Goal: Task Accomplishment & Management: Use online tool/utility

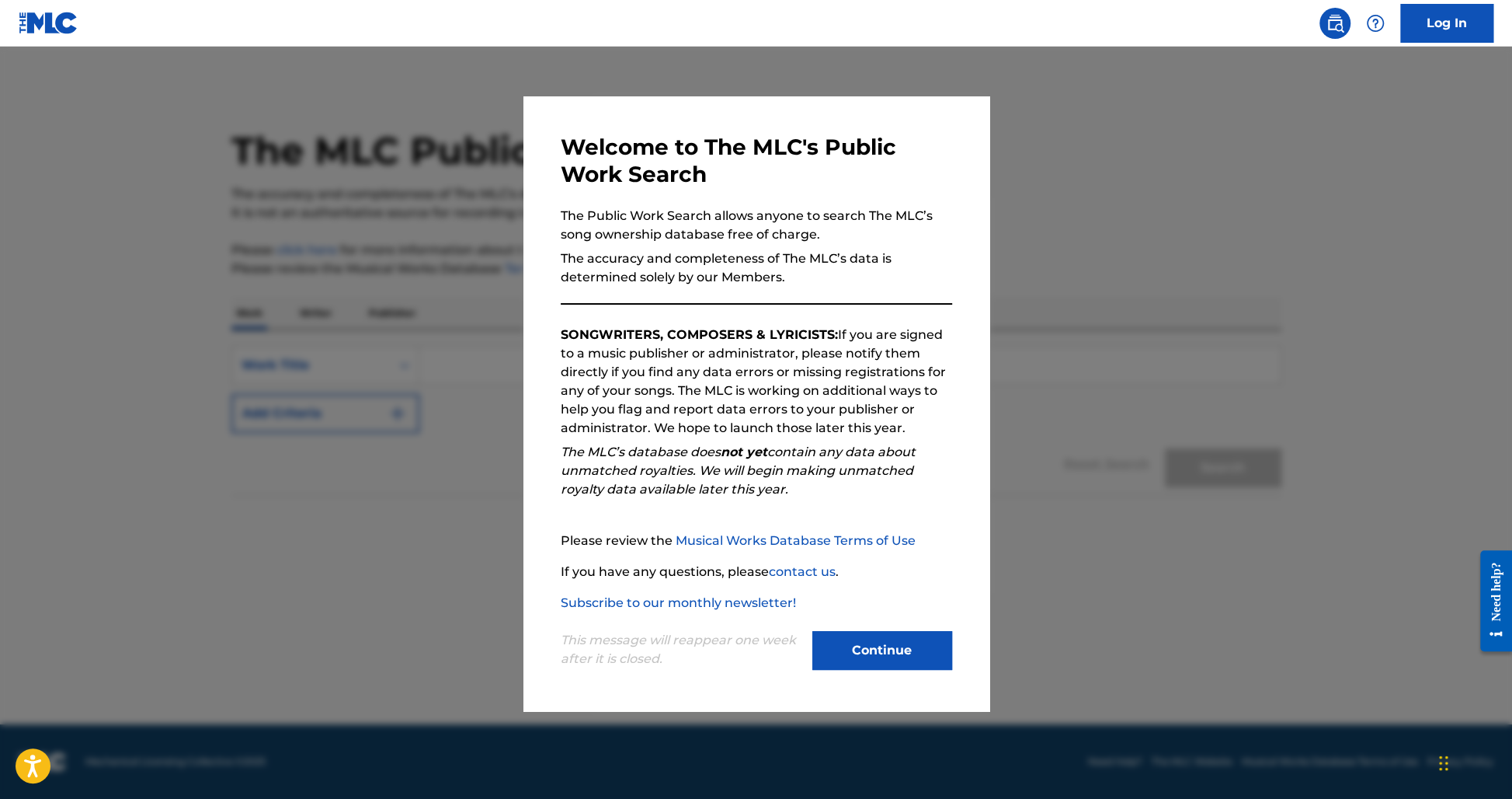
click at [872, 642] on button "Continue" at bounding box center [881, 650] width 140 height 39
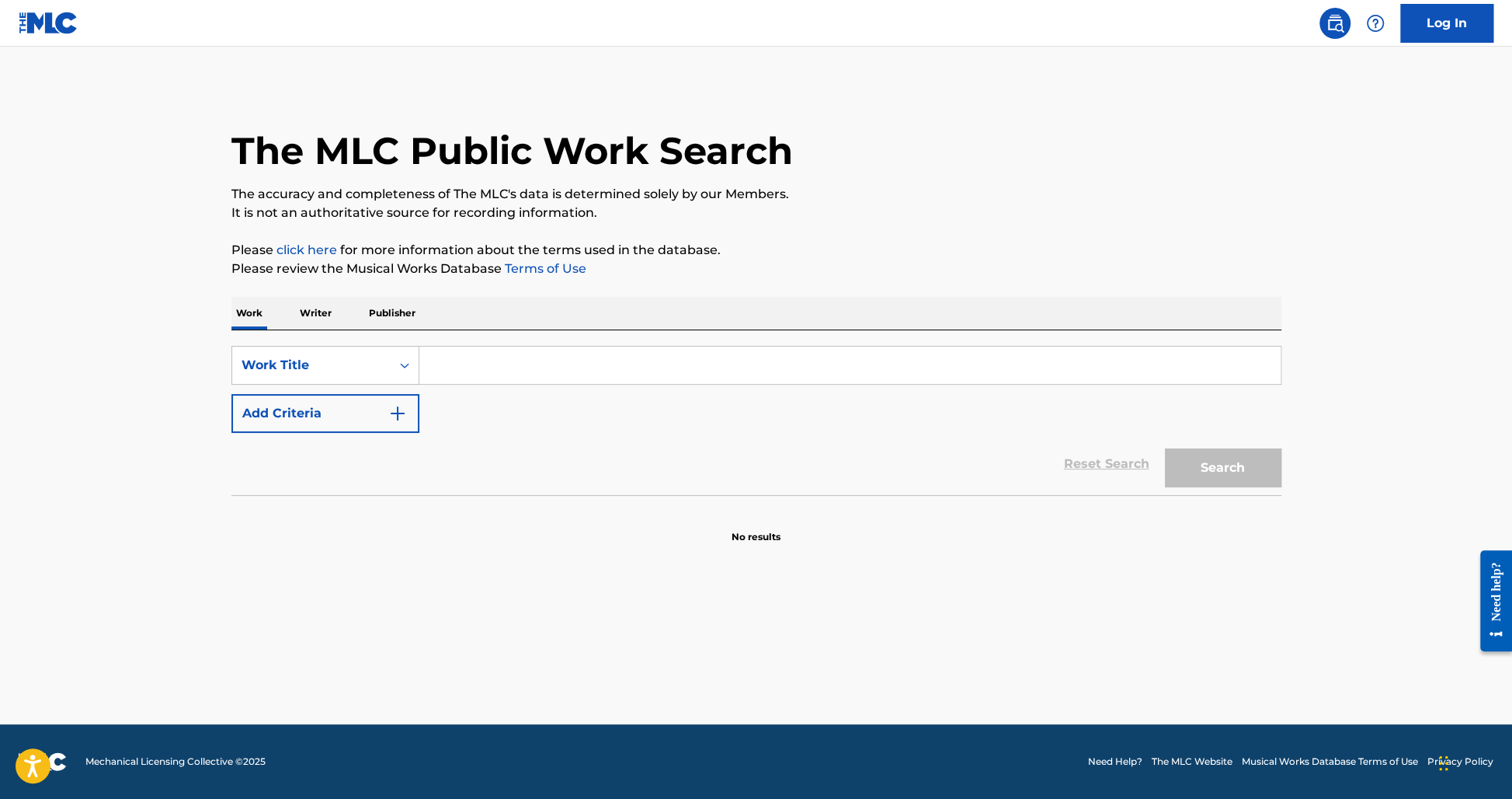
click at [1439, 36] on link "Log In" at bounding box center [1446, 23] width 93 height 39
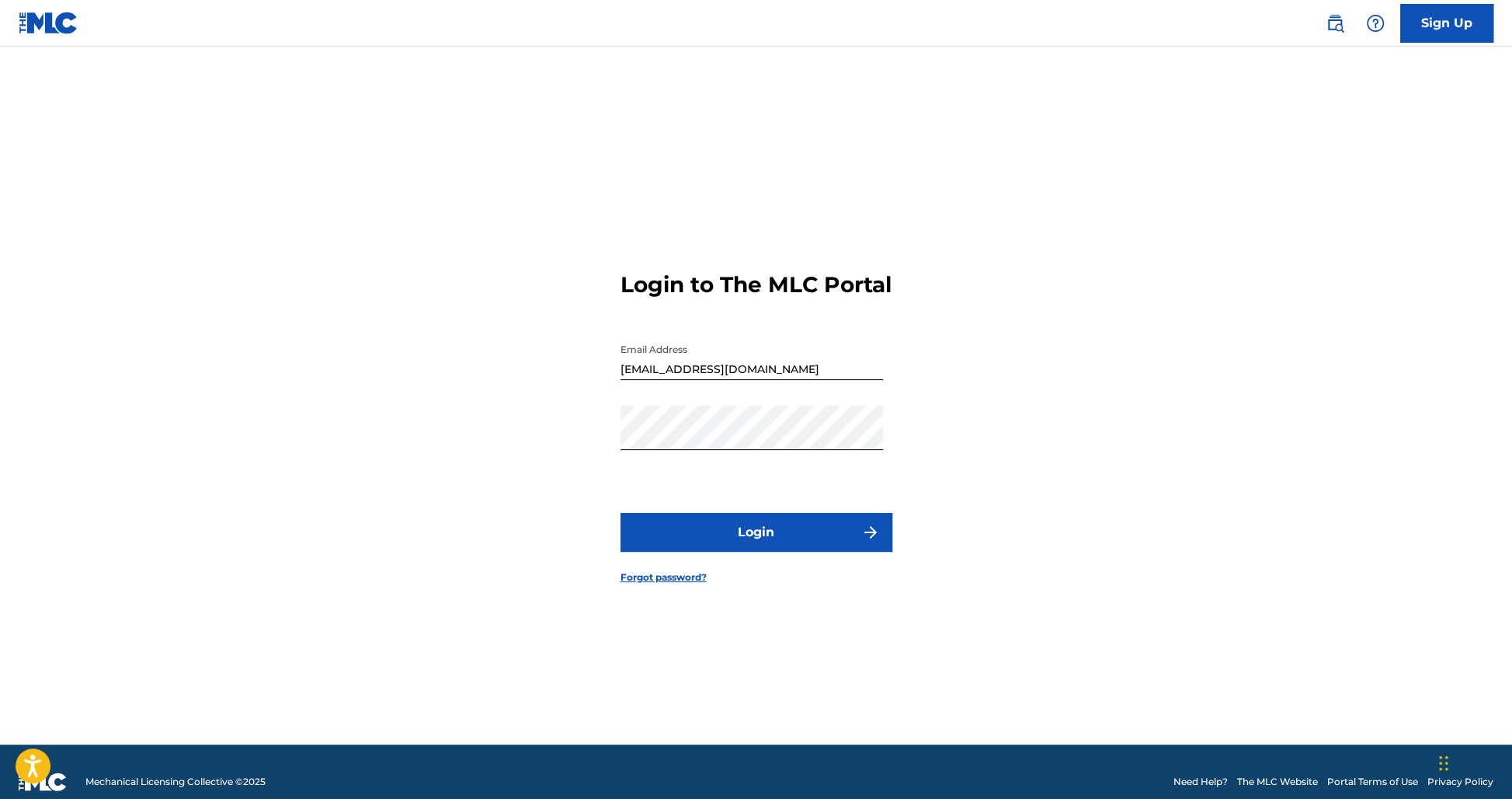
type input "[PERSON_NAME][EMAIL_ADDRESS][DOMAIN_NAME]"
click at [736, 543] on button "Login" at bounding box center [757, 532] width 272 height 39
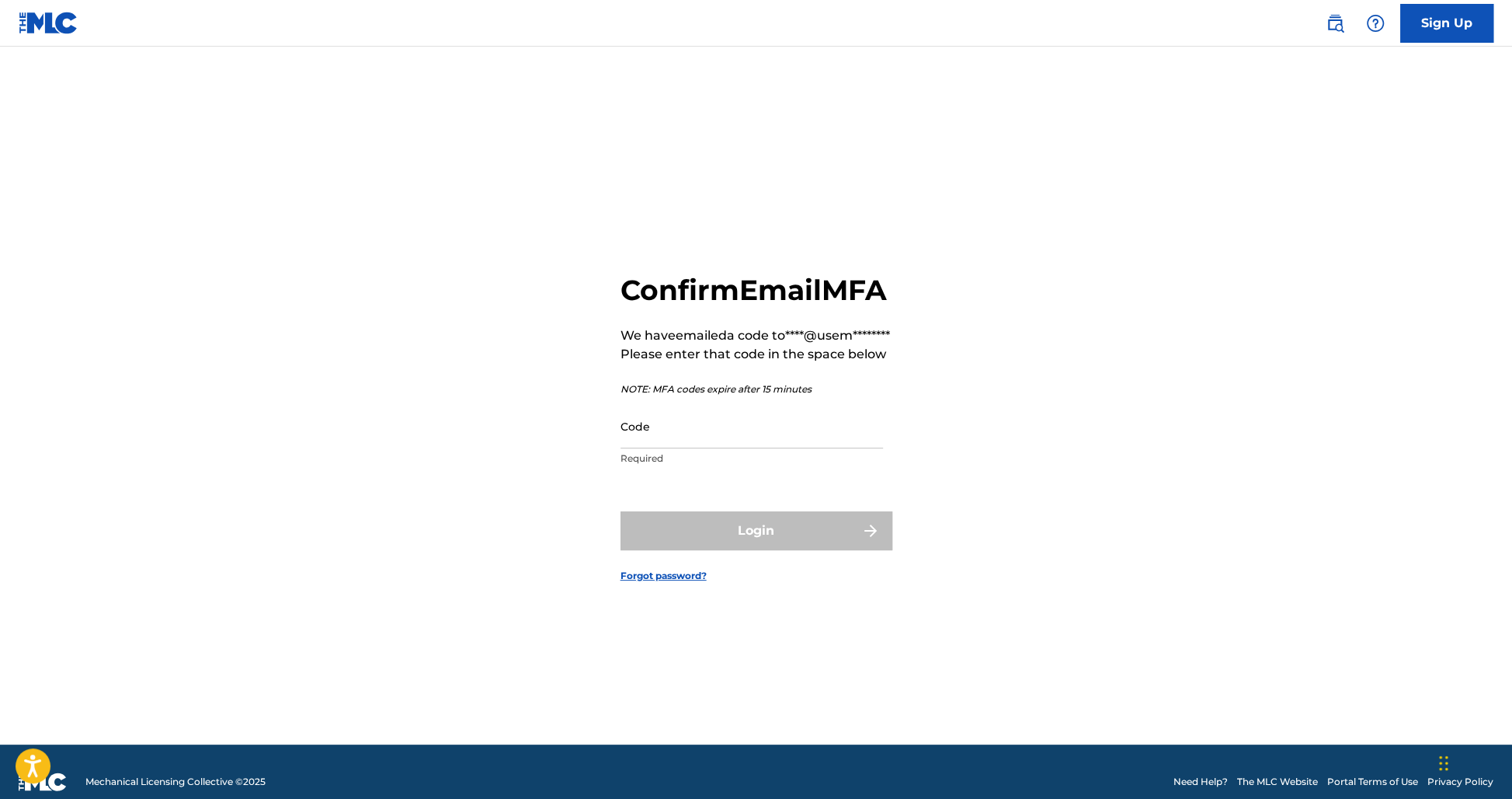
click at [661, 448] on input "Code" at bounding box center [752, 426] width 262 height 44
paste input "302239"
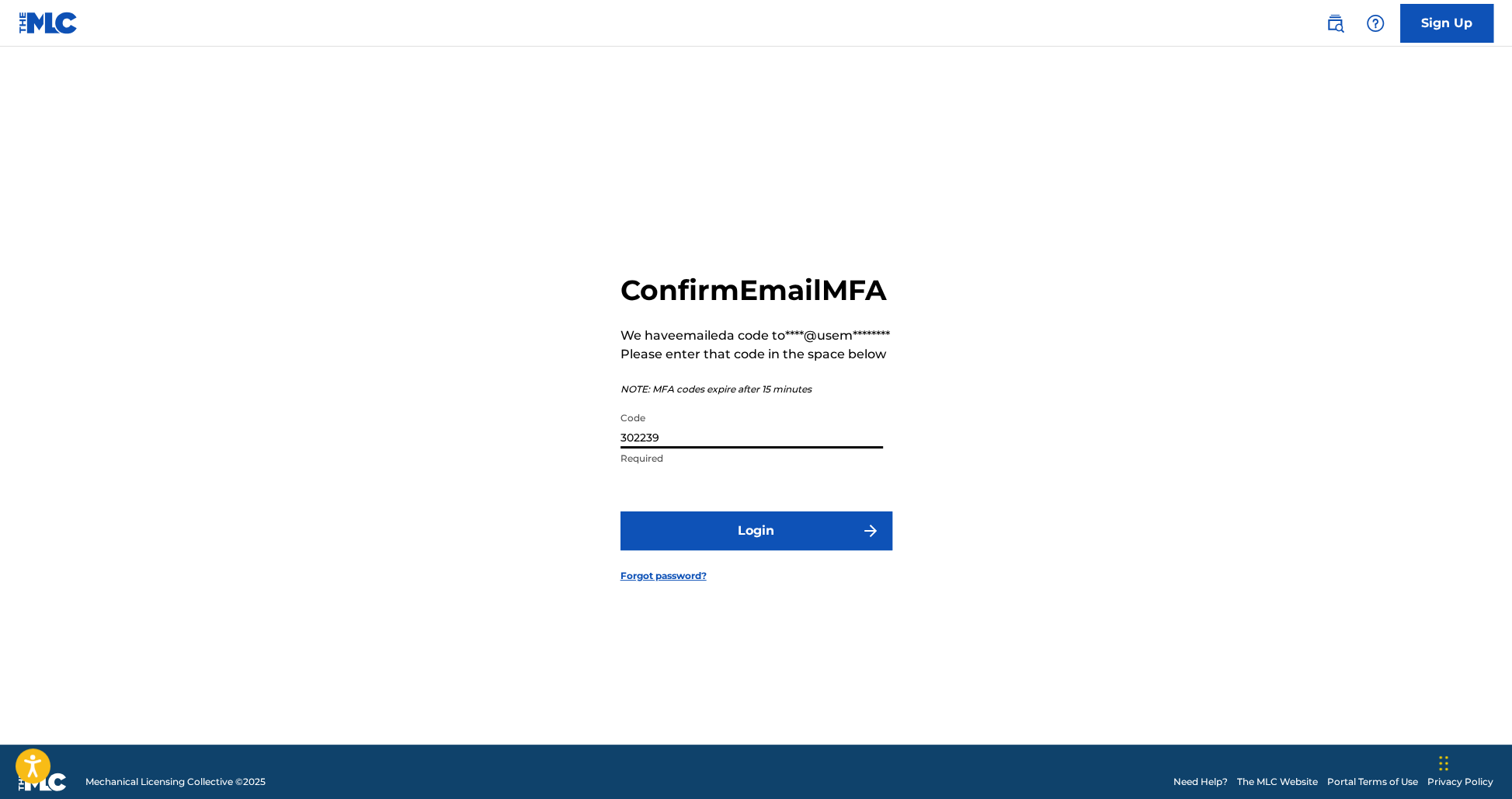
type input "302239"
click at [669, 550] on button "Login" at bounding box center [757, 531] width 272 height 39
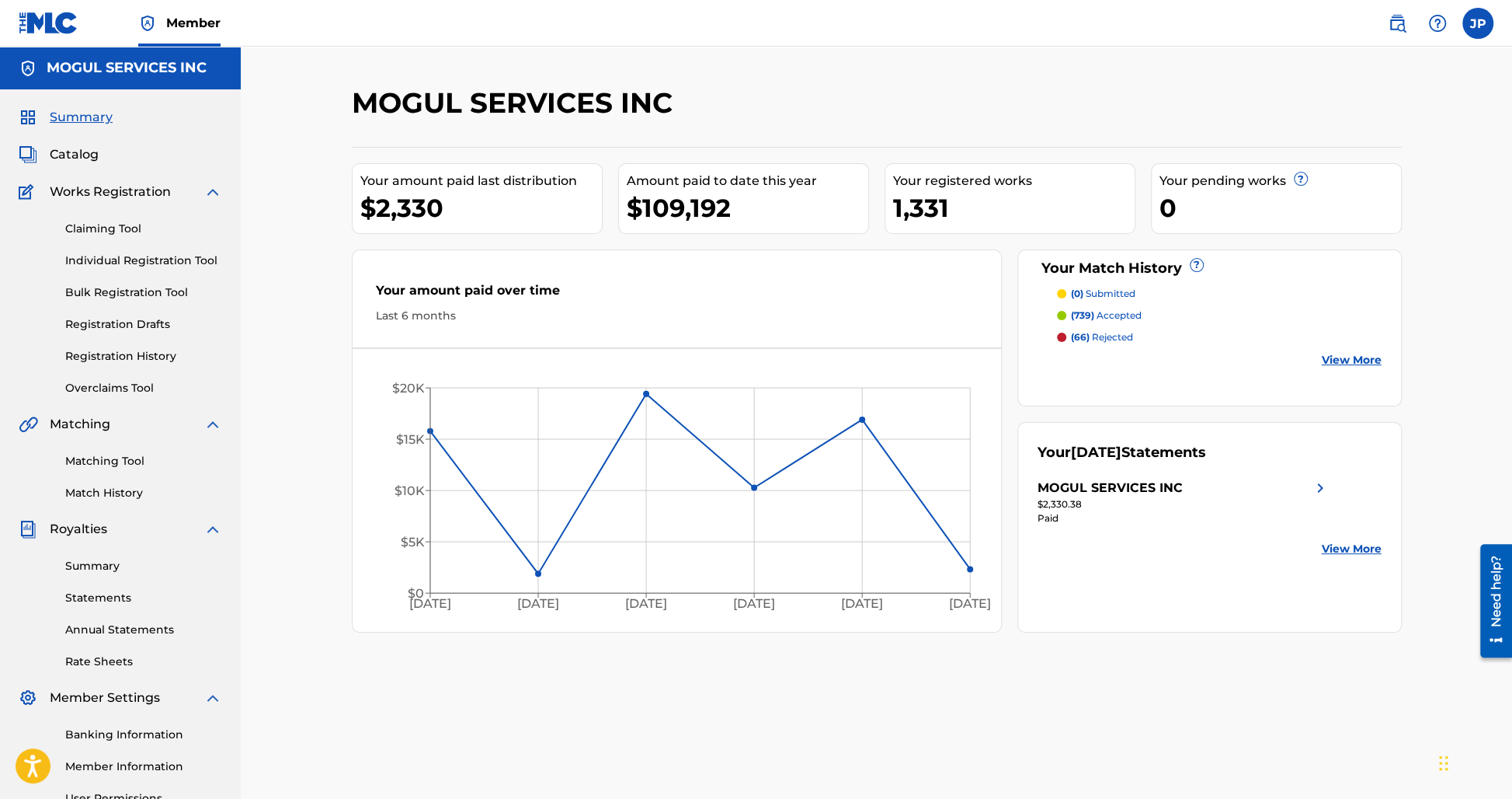
click at [124, 464] on link "Matching Tool" at bounding box center [143, 461] width 157 height 16
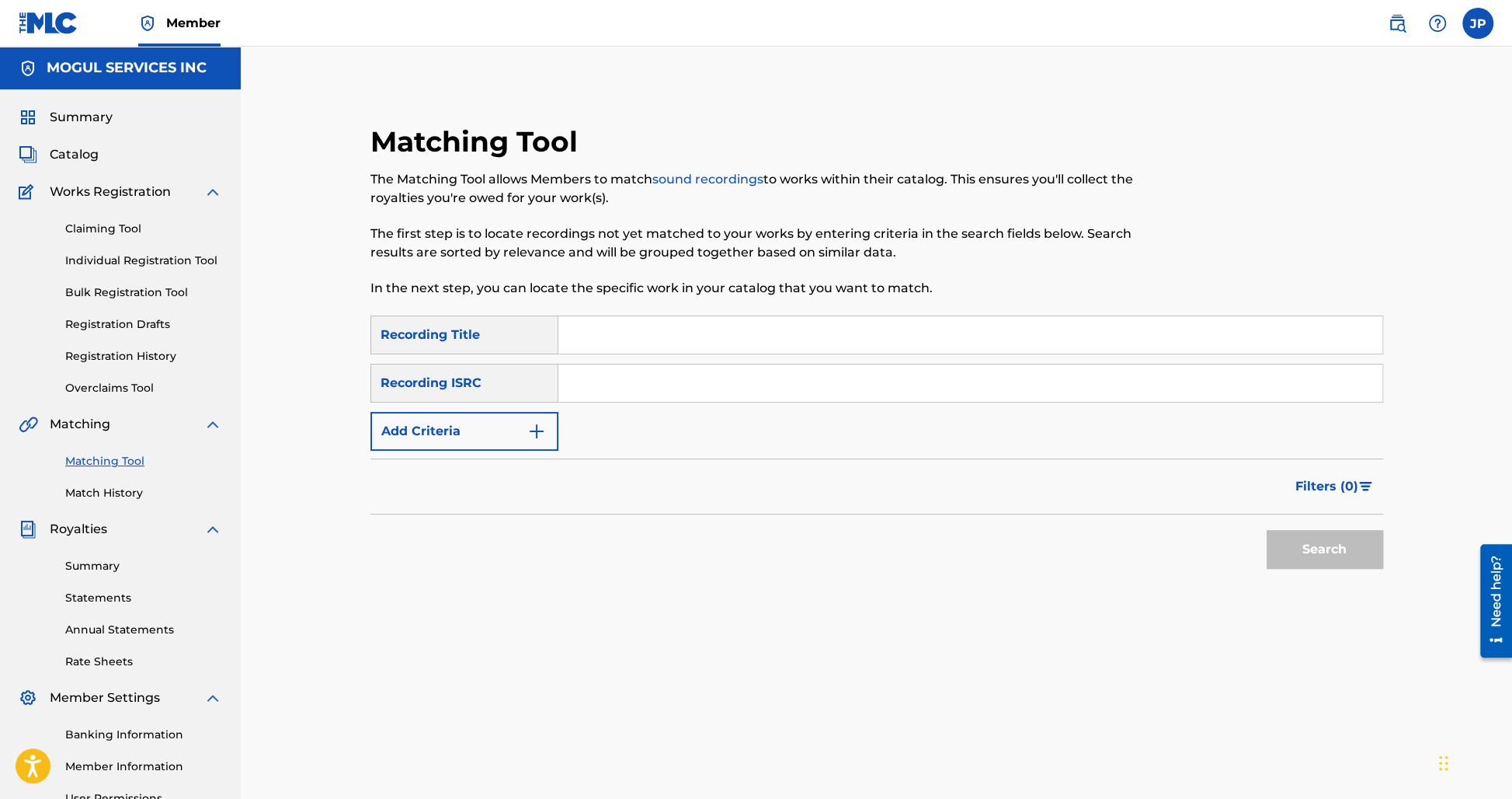
click at [456, 432] on button "Add Criteria" at bounding box center [463, 432] width 188 height 39
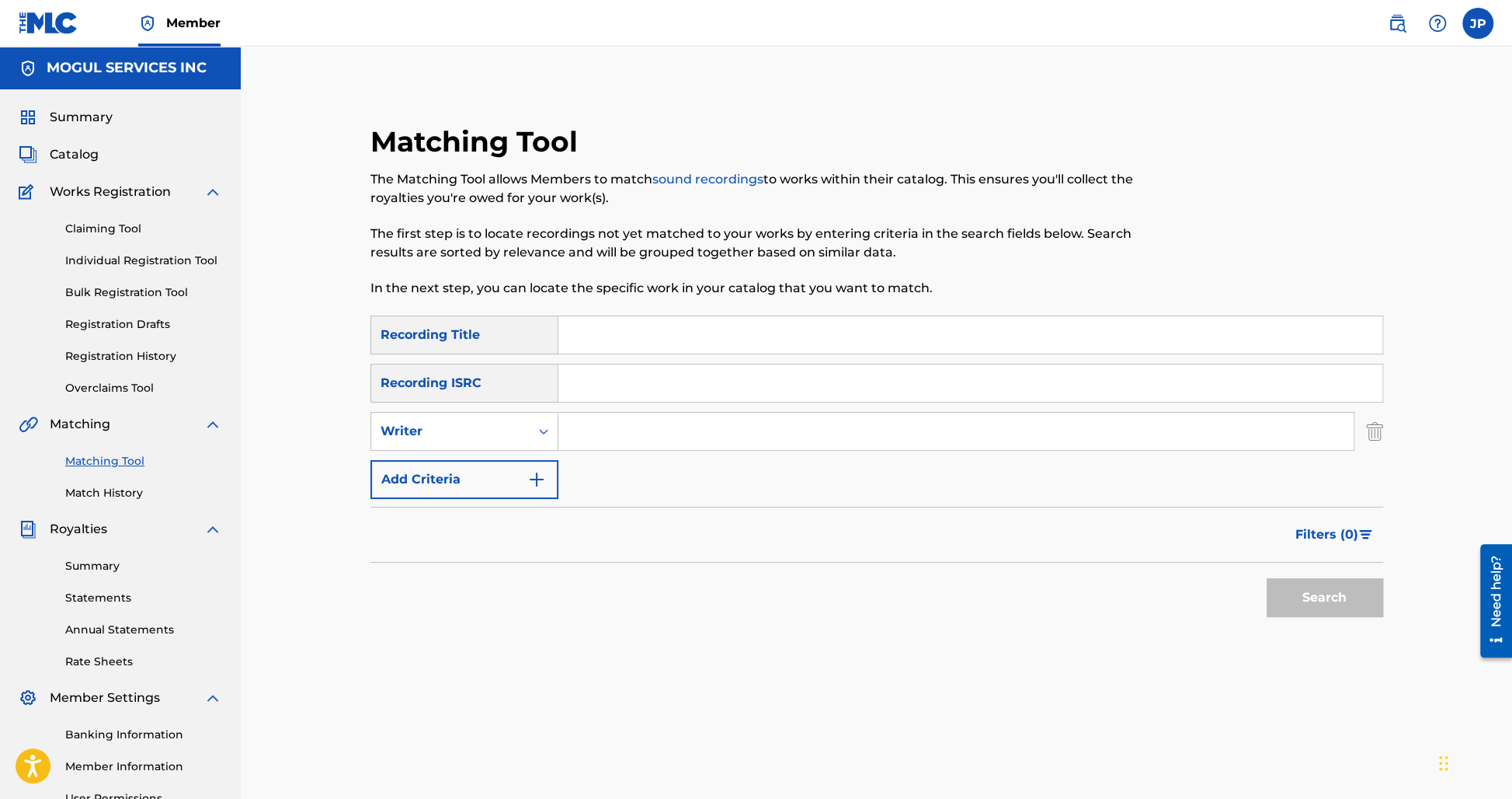
click at [456, 432] on div "Writer" at bounding box center [450, 431] width 140 height 19
click at [453, 470] on div "Recording Artist" at bounding box center [464, 470] width 187 height 39
click at [604, 435] on input "Search Form" at bounding box center [956, 432] width 795 height 37
type input "M"
type input "[PERSON_NAME]"
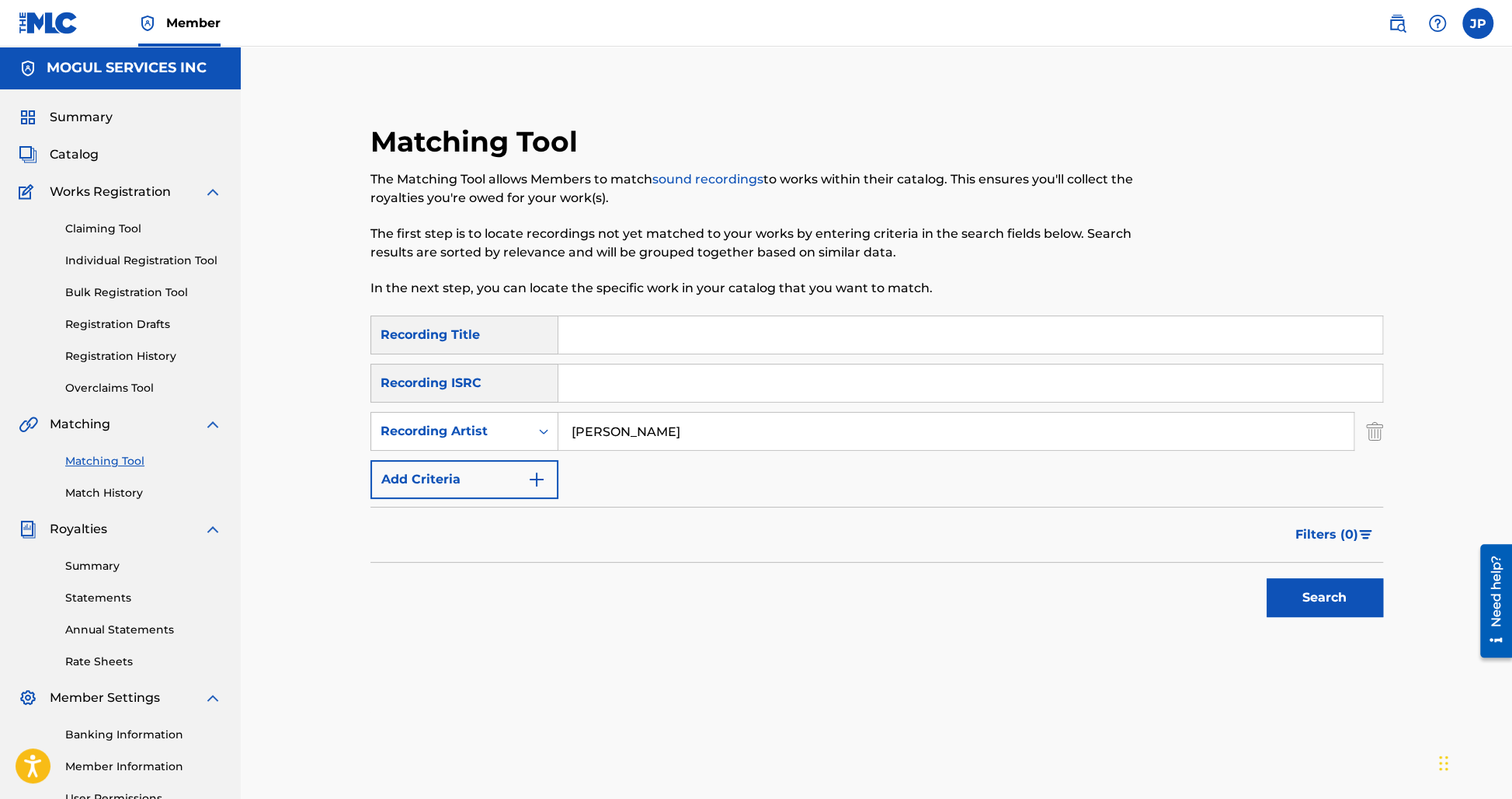
click at [1267, 578] on button "Search" at bounding box center [1324, 598] width 117 height 39
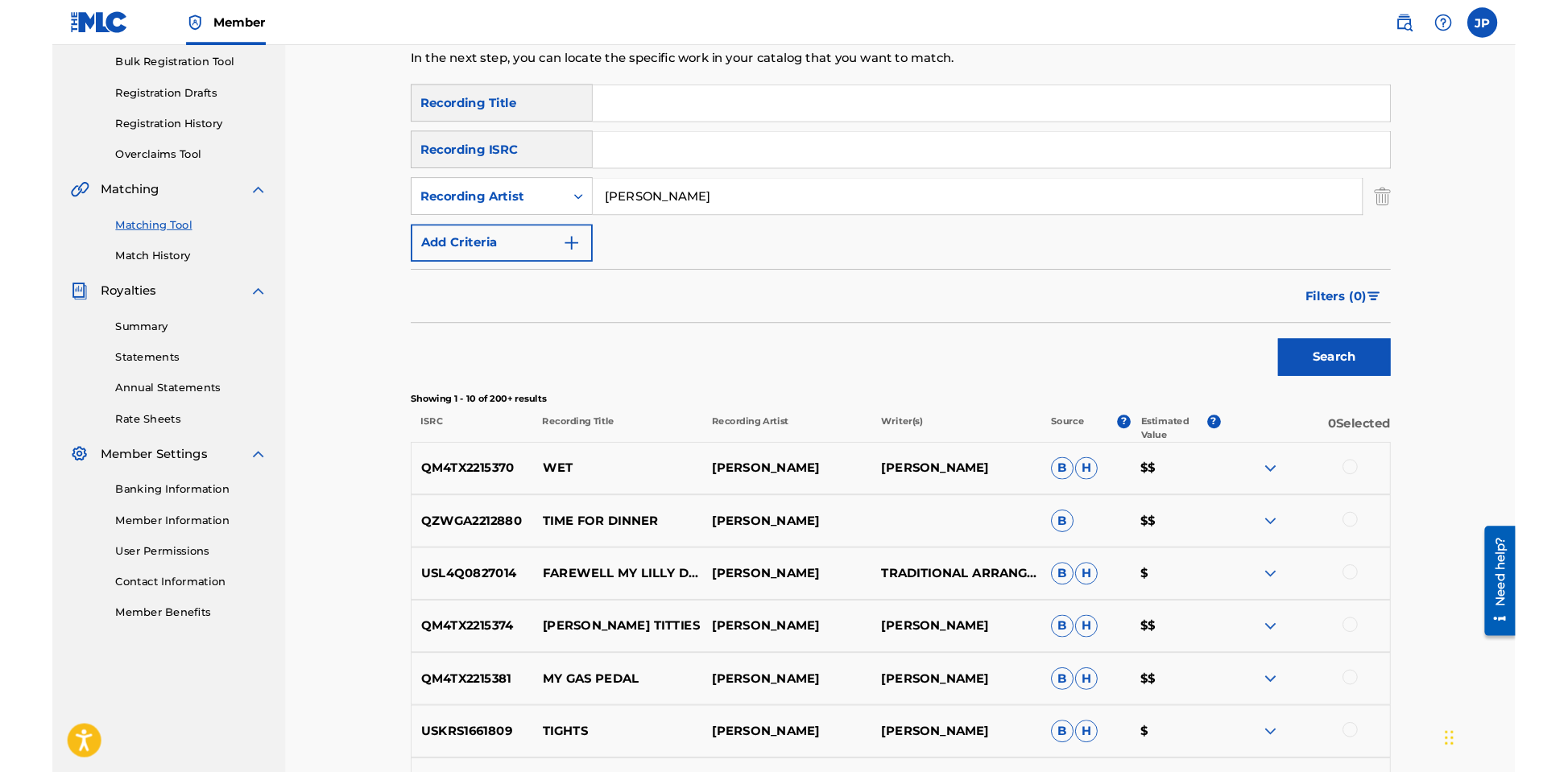
scroll to position [278, 0]
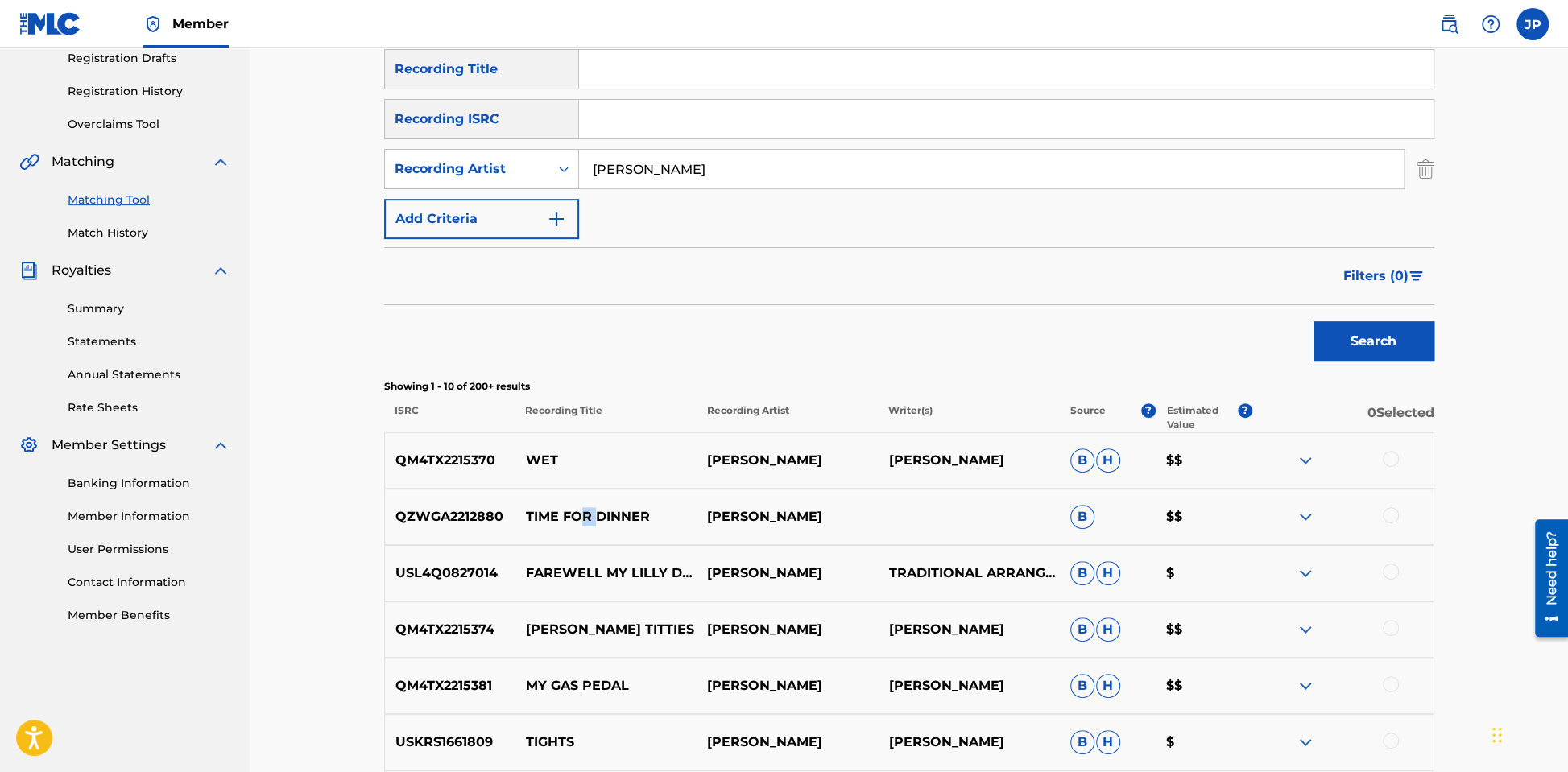
drag, startPoint x: 576, startPoint y: 510, endPoint x: 602, endPoint y: 511, distance: 26.0
click at [601, 511] on p "TIME FOR DINNER" at bounding box center [605, 517] width 181 height 19
drag, startPoint x: 1165, startPoint y: 460, endPoint x: 1214, endPoint y: 460, distance: 49.0
click at [1214, 460] on p "$$" at bounding box center [1204, 460] width 96 height 19
drag, startPoint x: 1158, startPoint y: 521, endPoint x: 1190, endPoint y: 517, distance: 32.2
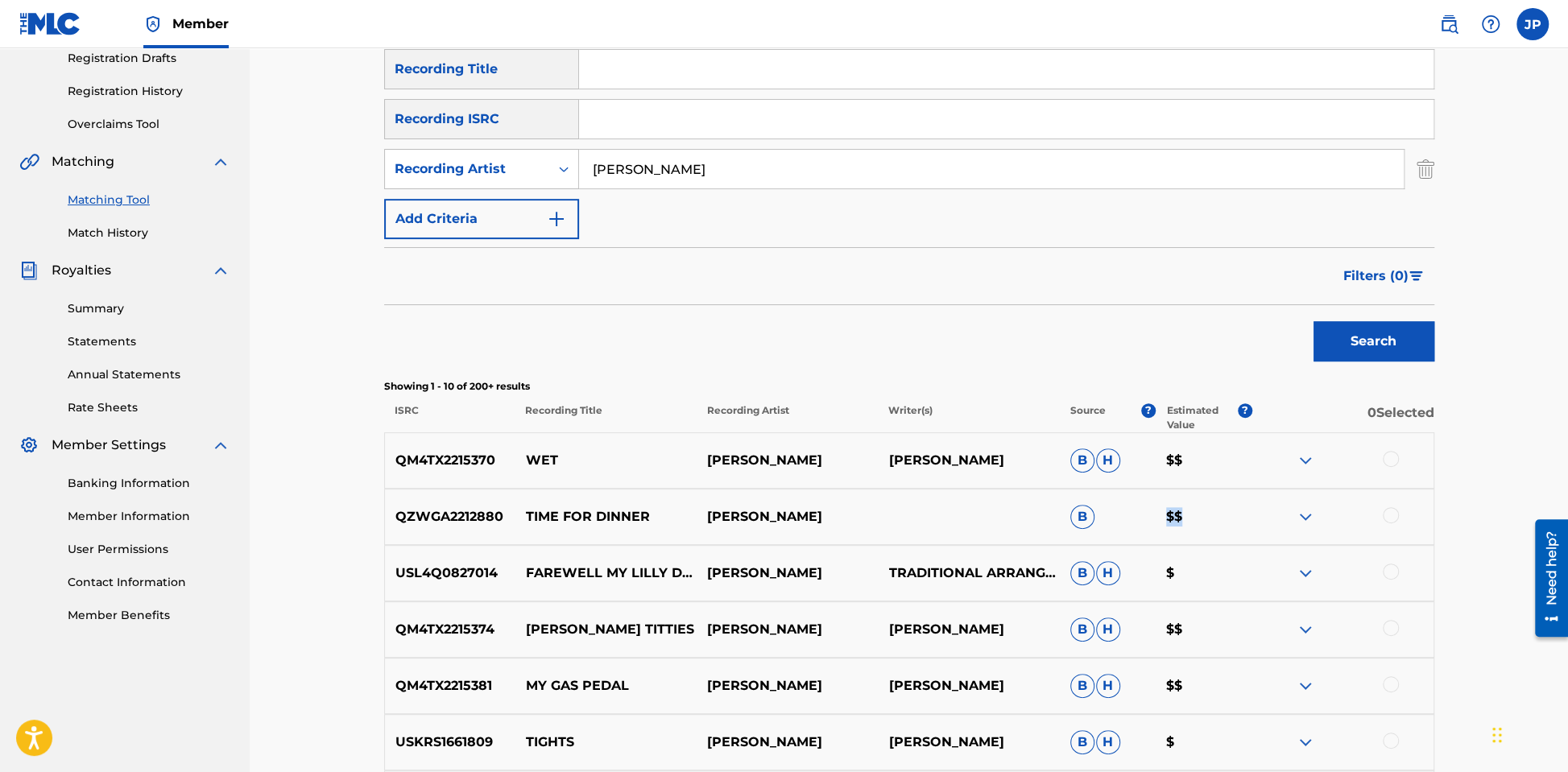
click at [1190, 517] on p "$$" at bounding box center [1204, 517] width 96 height 19
click at [1415, 282] on button "Filters ( 0 )" at bounding box center [1384, 277] width 101 height 41
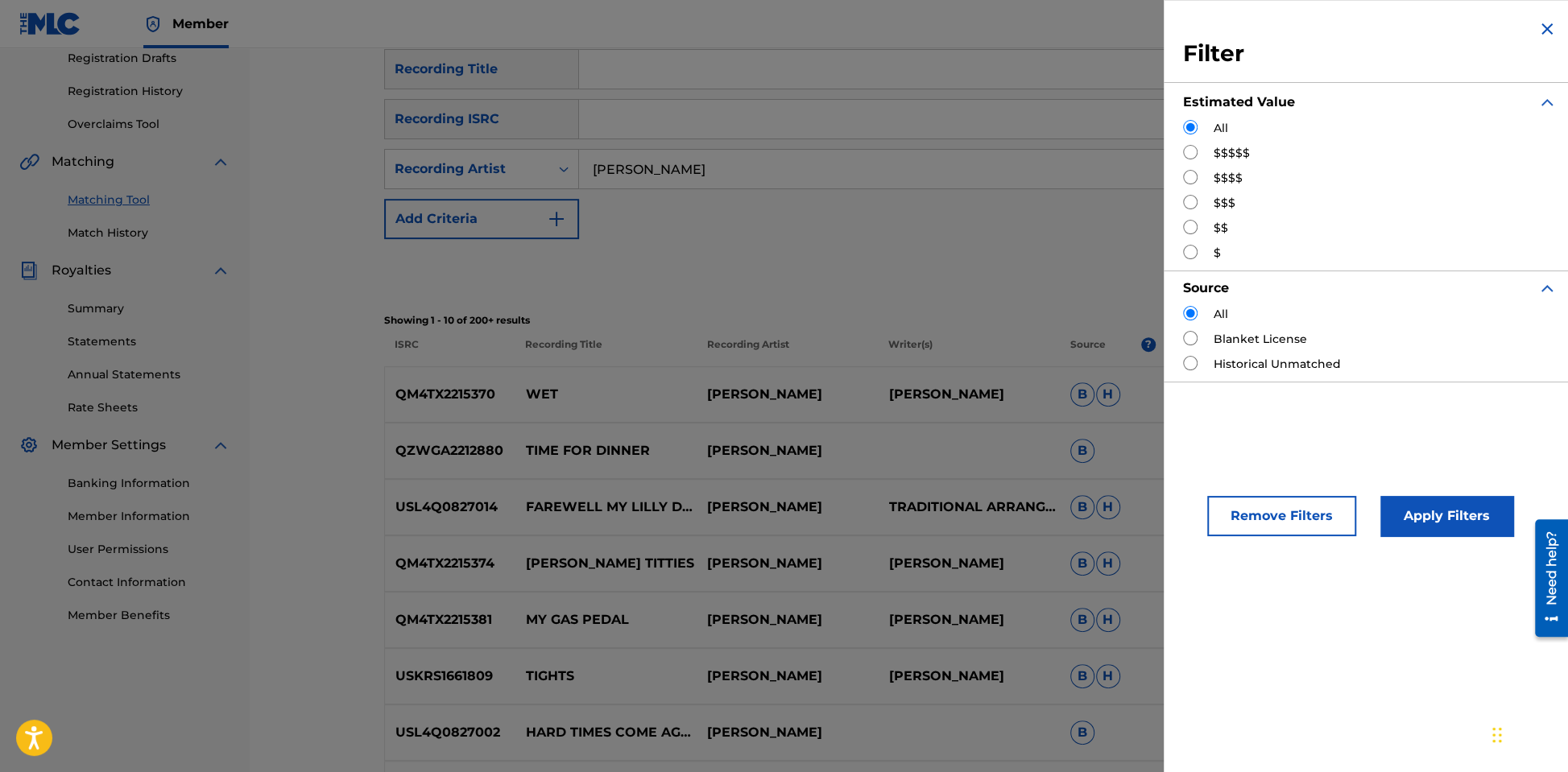
click at [1202, 154] on div "$$$$$" at bounding box center [1370, 153] width 374 height 17
click at [1188, 153] on input "Search Form" at bounding box center [1191, 152] width 15 height 15
radio input "true"
click at [1451, 518] on button "Apply Filters" at bounding box center [1447, 517] width 133 height 41
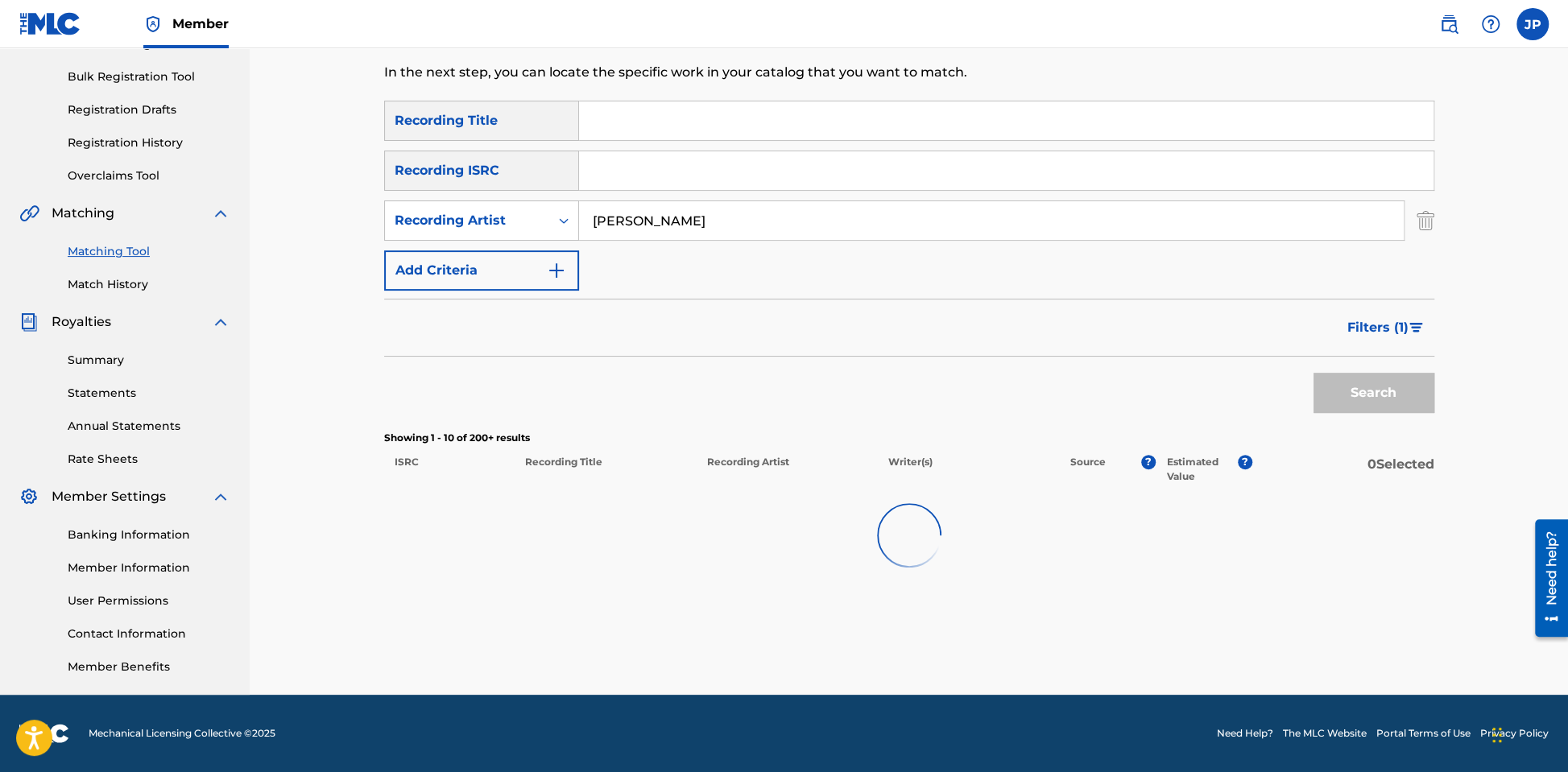
scroll to position [226, 0]
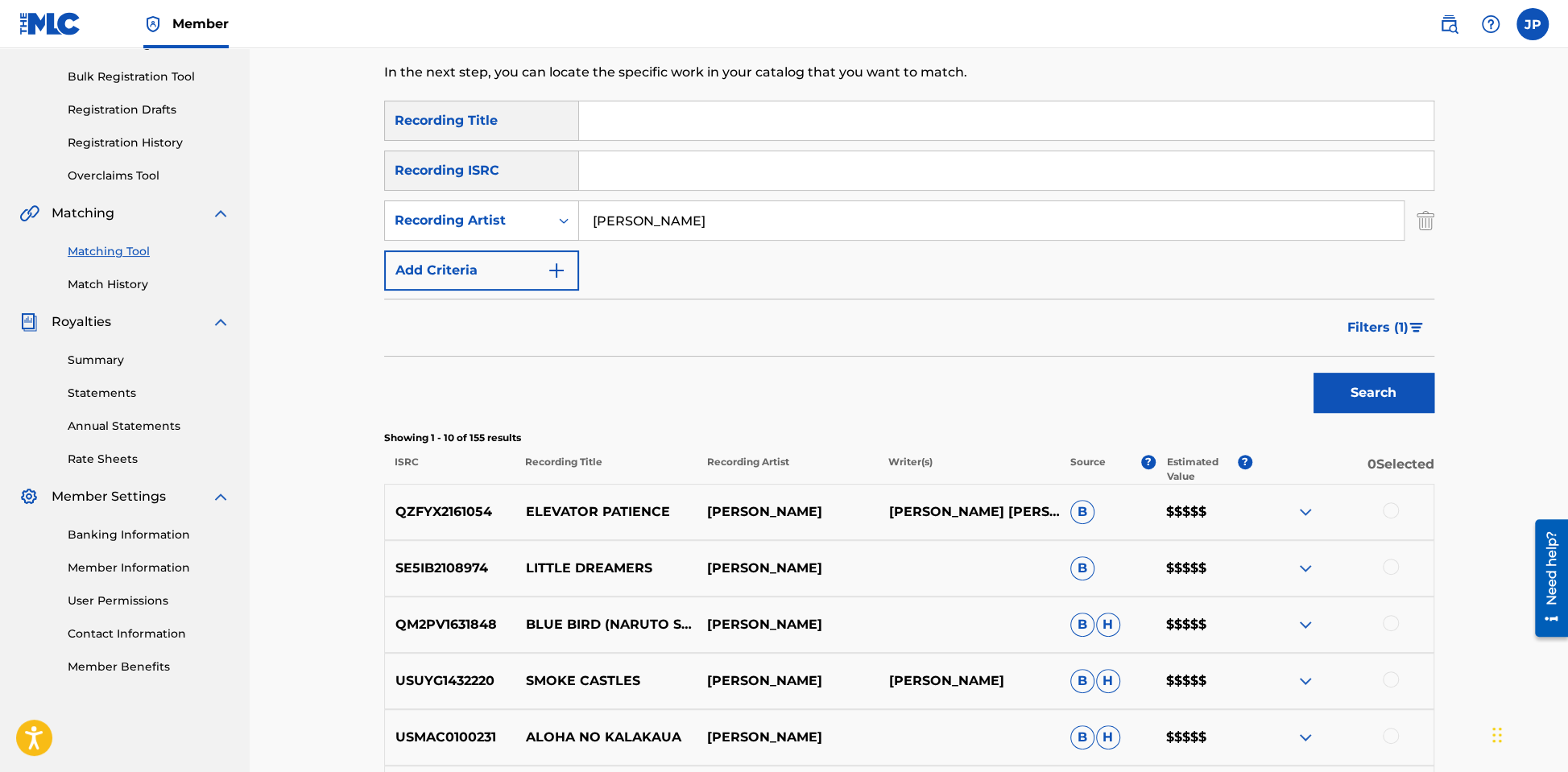
click at [1397, 327] on span "Filters ( 1 )" at bounding box center [1378, 327] width 61 height 19
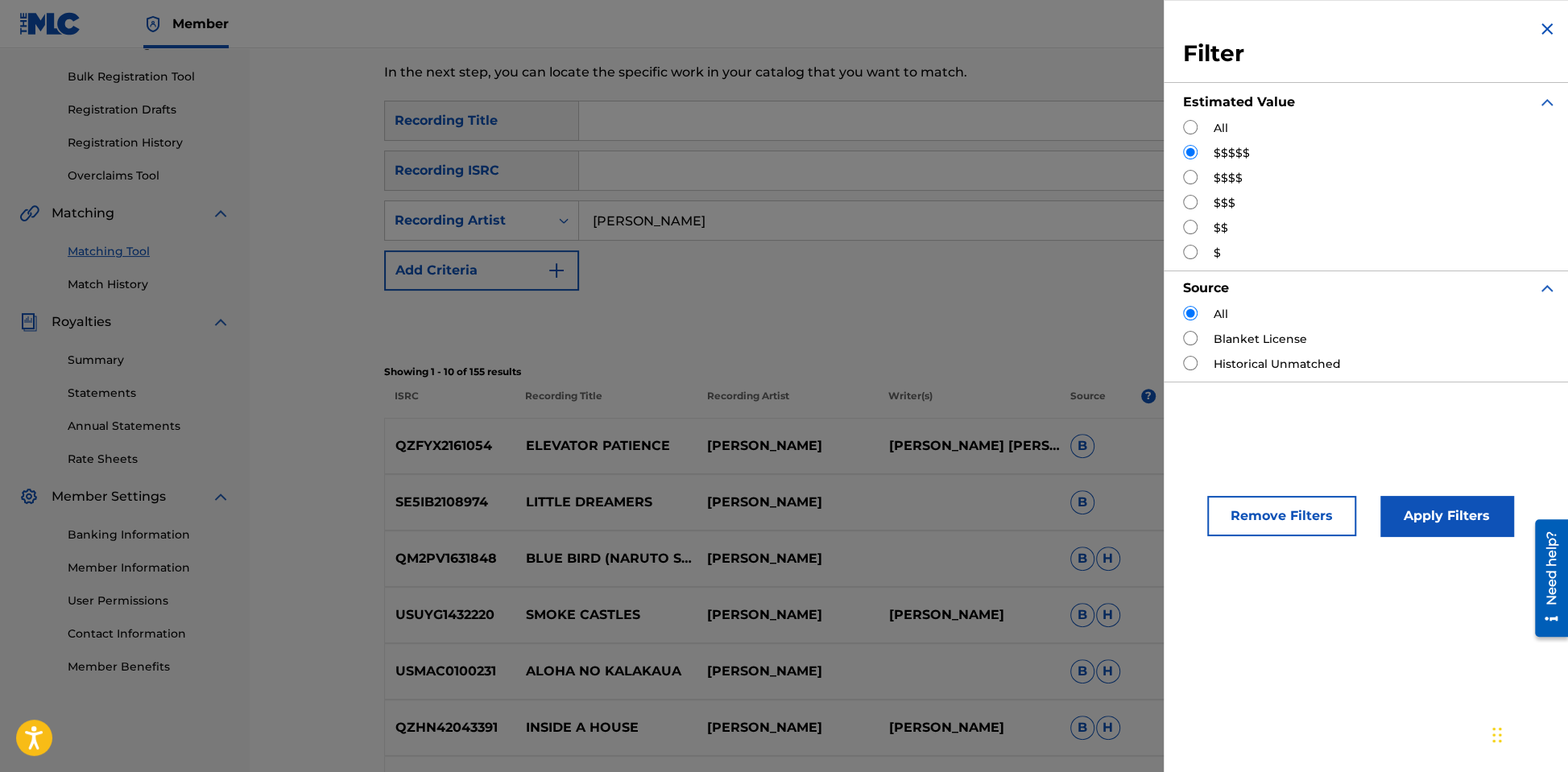
click at [1190, 129] on input "Search Form" at bounding box center [1191, 127] width 15 height 15
radio input "true"
click at [1414, 527] on button "Apply Filters" at bounding box center [1447, 517] width 133 height 41
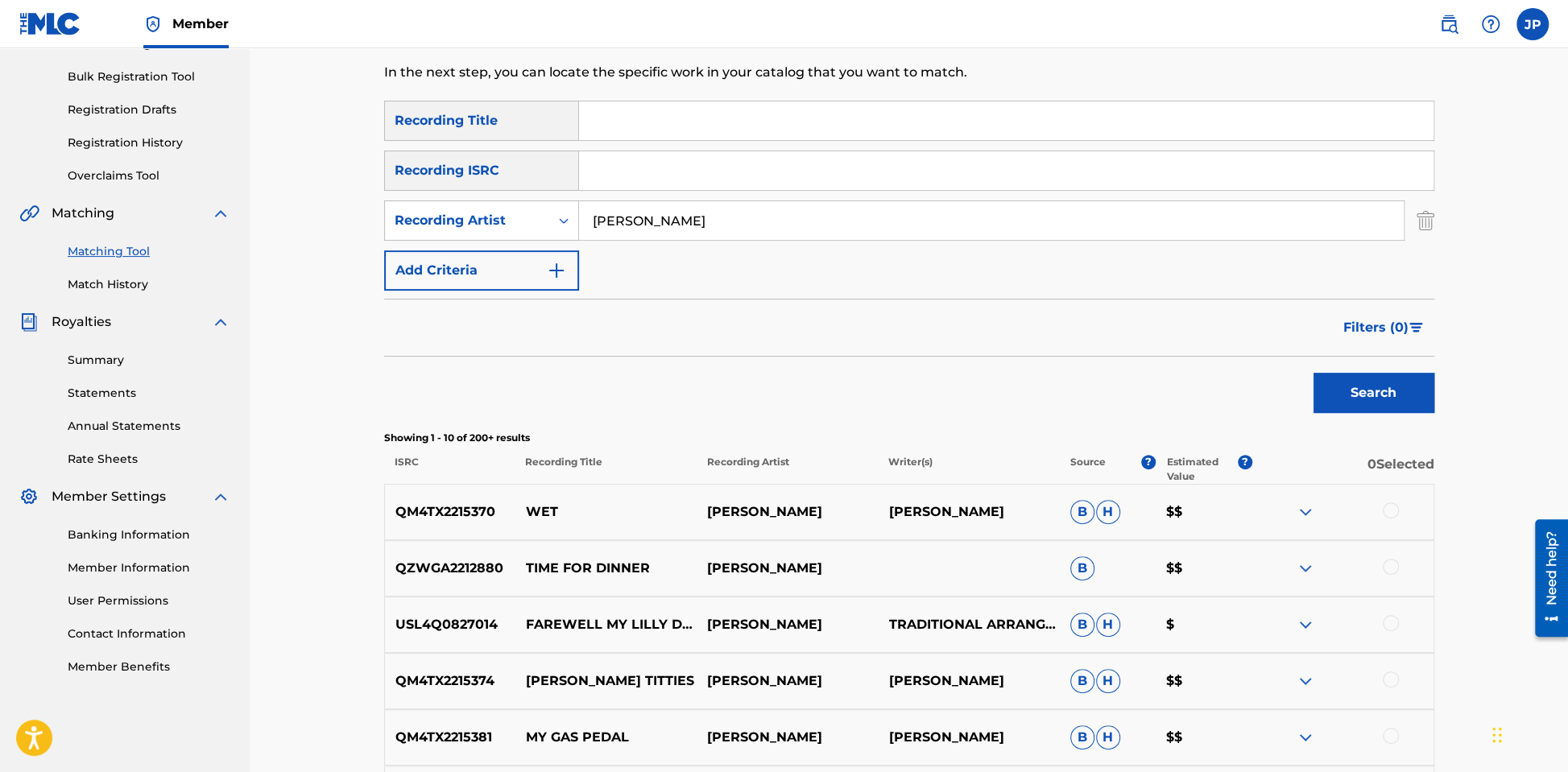
click at [518, 511] on p "WET" at bounding box center [605, 512] width 181 height 19
drag, startPoint x: 520, startPoint y: 516, endPoint x: 574, endPoint y: 512, distance: 54.1
click at [574, 512] on p "WET" at bounding box center [605, 512] width 181 height 19
drag, startPoint x: 720, startPoint y: 511, endPoint x: 843, endPoint y: 512, distance: 123.0
click at [843, 512] on p "[PERSON_NAME]" at bounding box center [787, 512] width 181 height 19
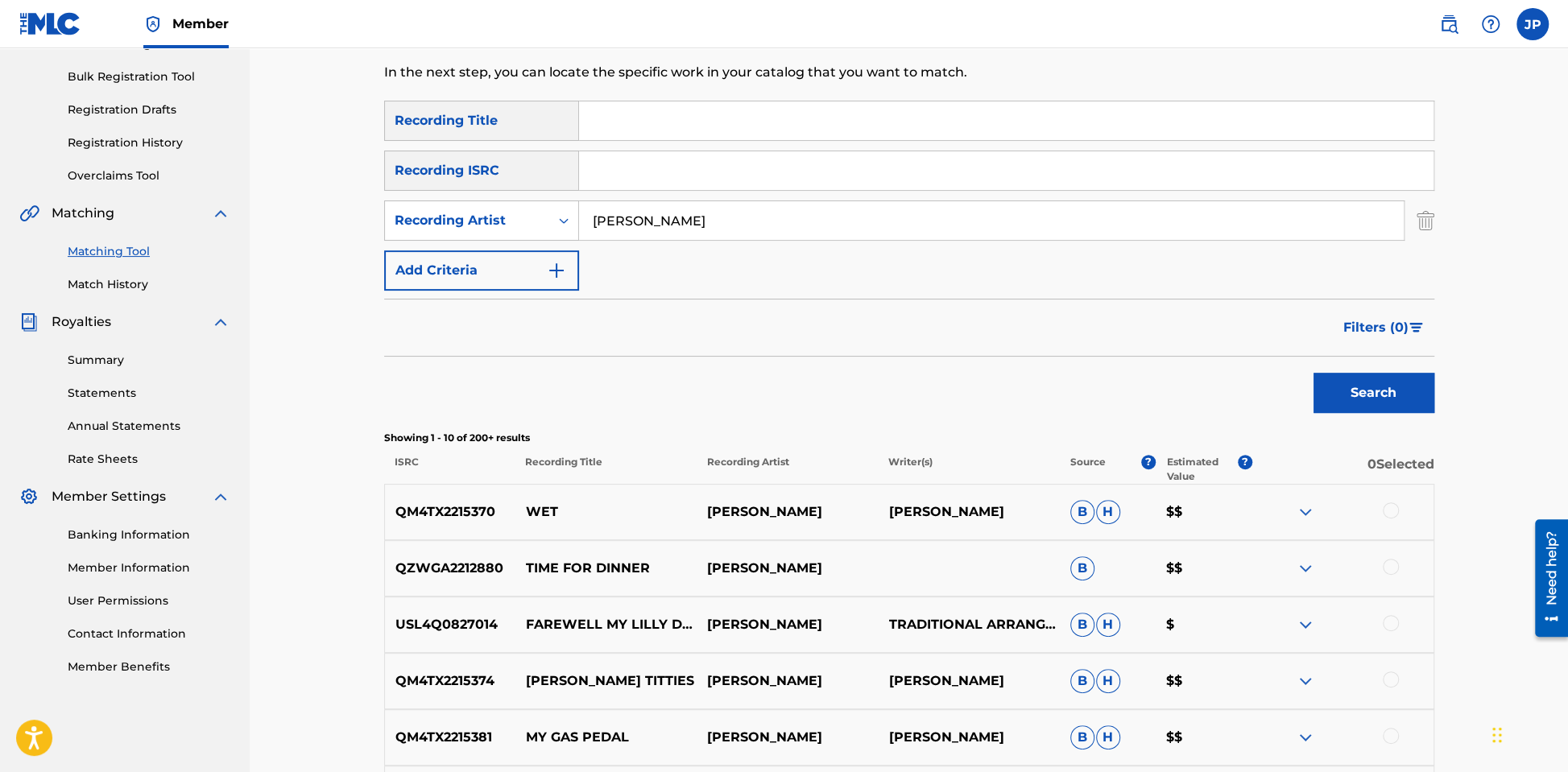
click at [1153, 367] on div "Search" at bounding box center [909, 389] width 1051 height 65
click at [1303, 515] on img at bounding box center [1305, 512] width 19 height 19
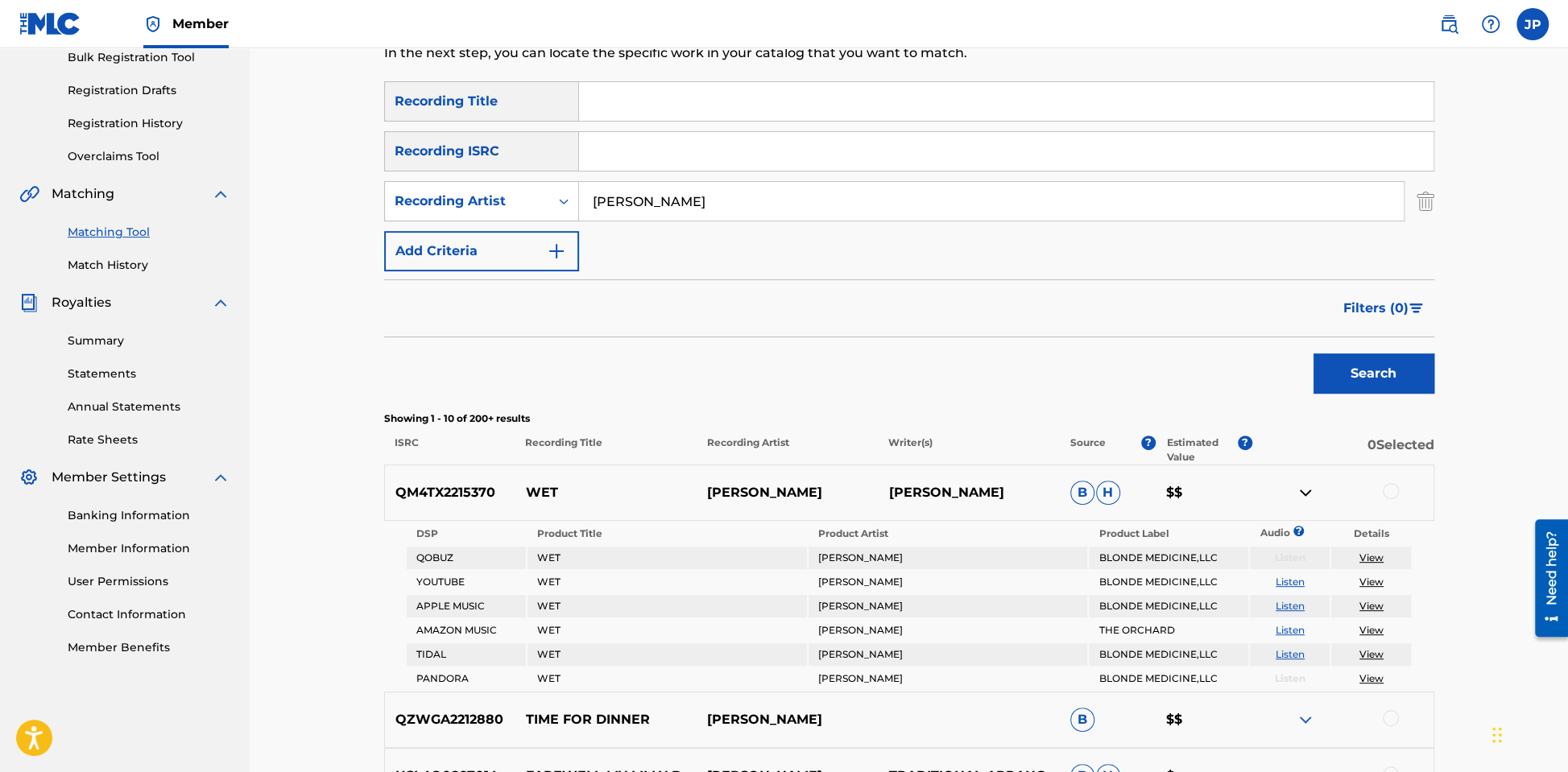
scroll to position [250, 0]
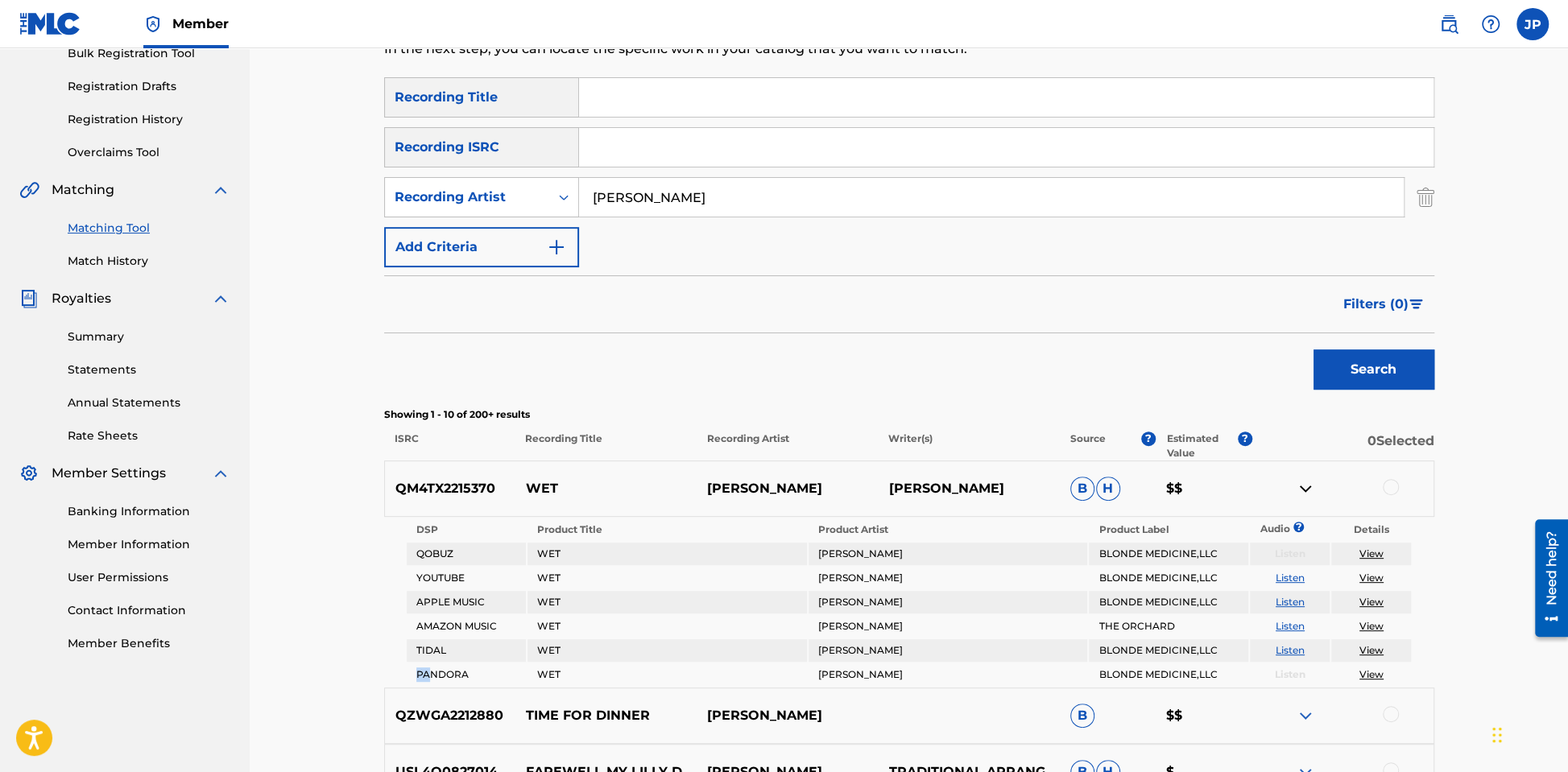
drag, startPoint x: 415, startPoint y: 670, endPoint x: 430, endPoint y: 670, distance: 15.0
click at [430, 670] on td "PANDORA" at bounding box center [467, 674] width 120 height 22
click at [422, 645] on td "TIDAL" at bounding box center [467, 650] width 120 height 22
click at [426, 622] on td "AMAZON MUSIC" at bounding box center [467, 626] width 120 height 22
click at [426, 601] on td "APPLE MUSIC" at bounding box center [467, 602] width 120 height 22
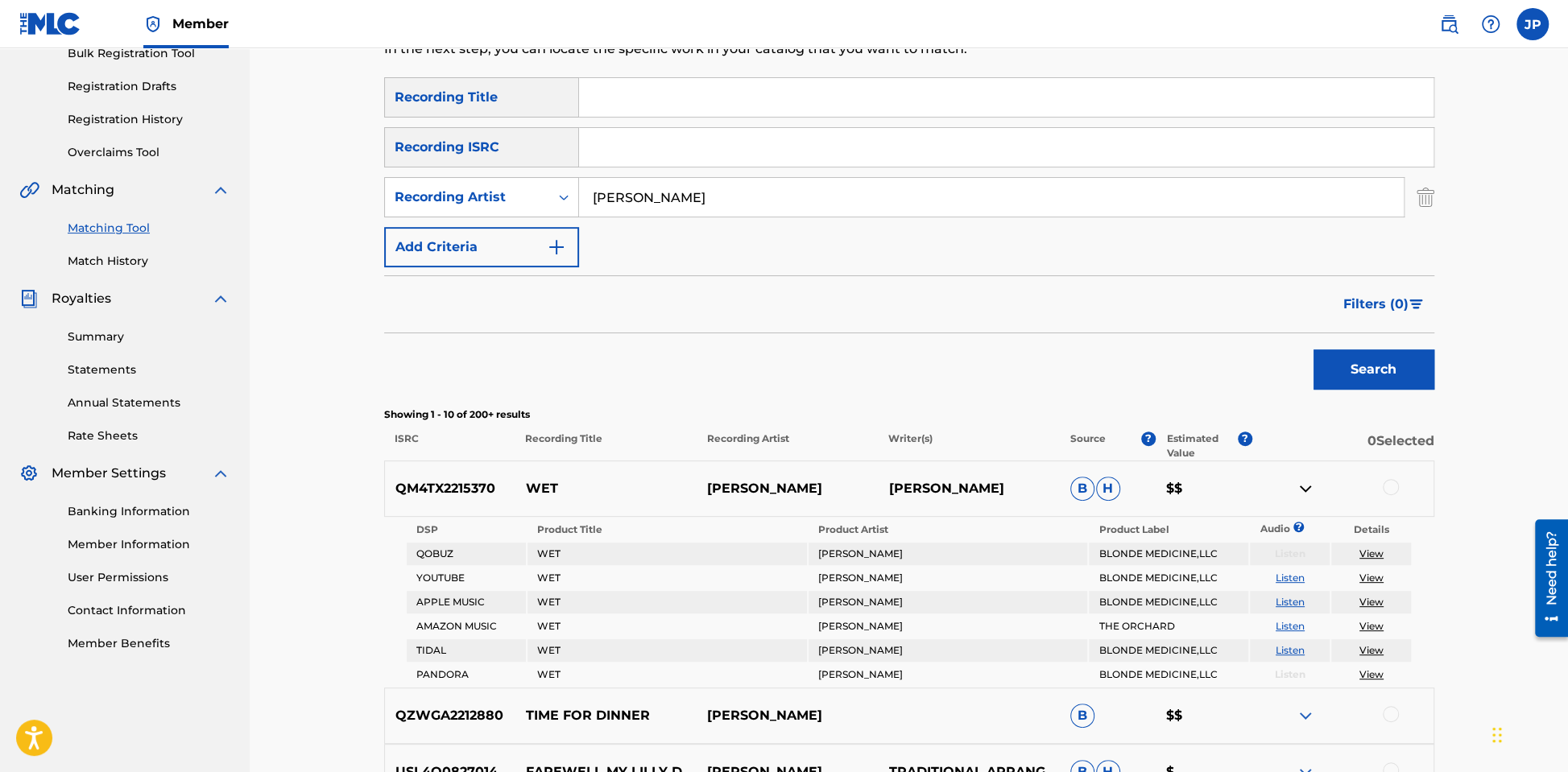
click at [426, 578] on td "YOUTUBE" at bounding box center [467, 578] width 120 height 22
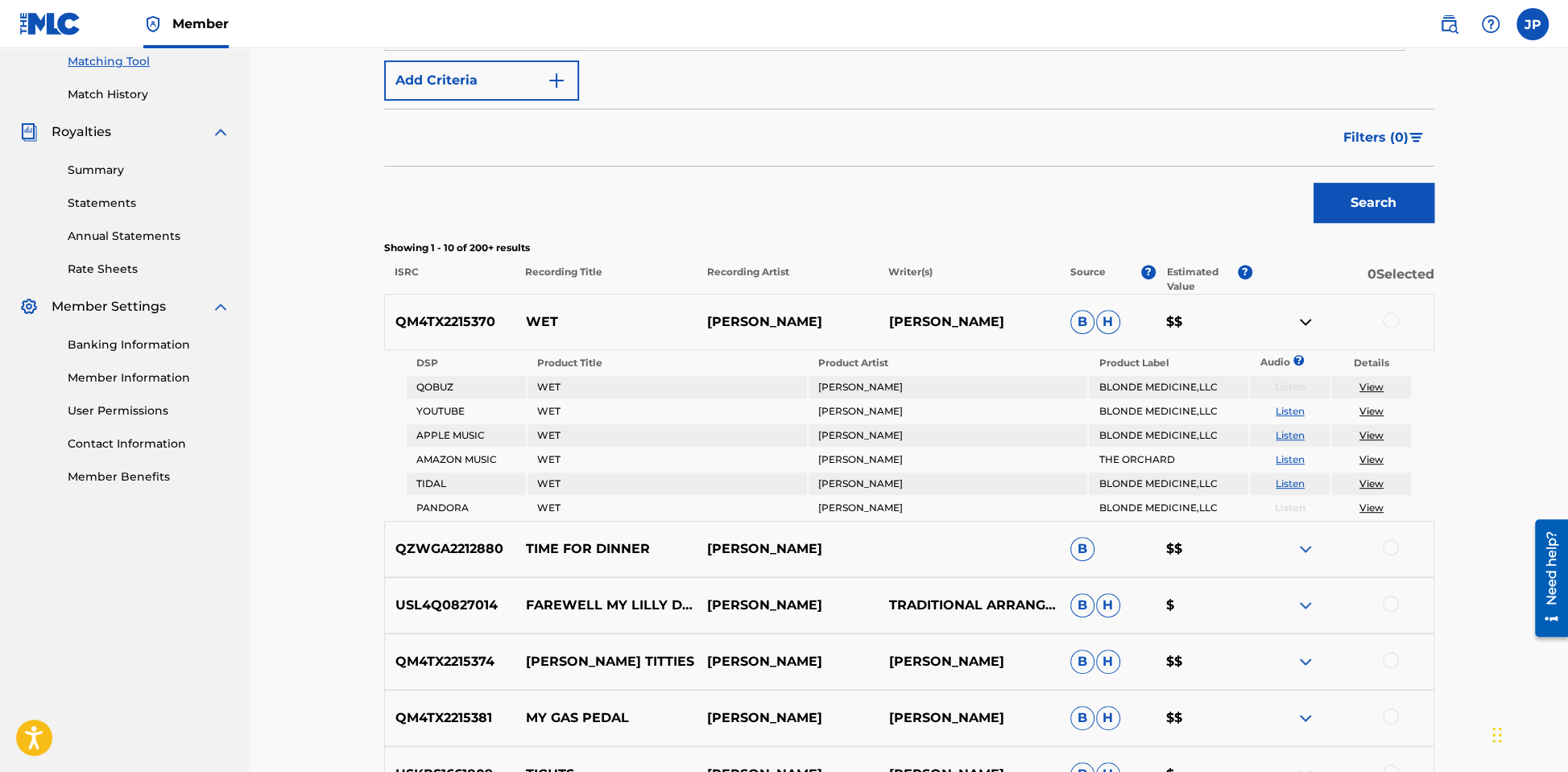
scroll to position [480, 0]
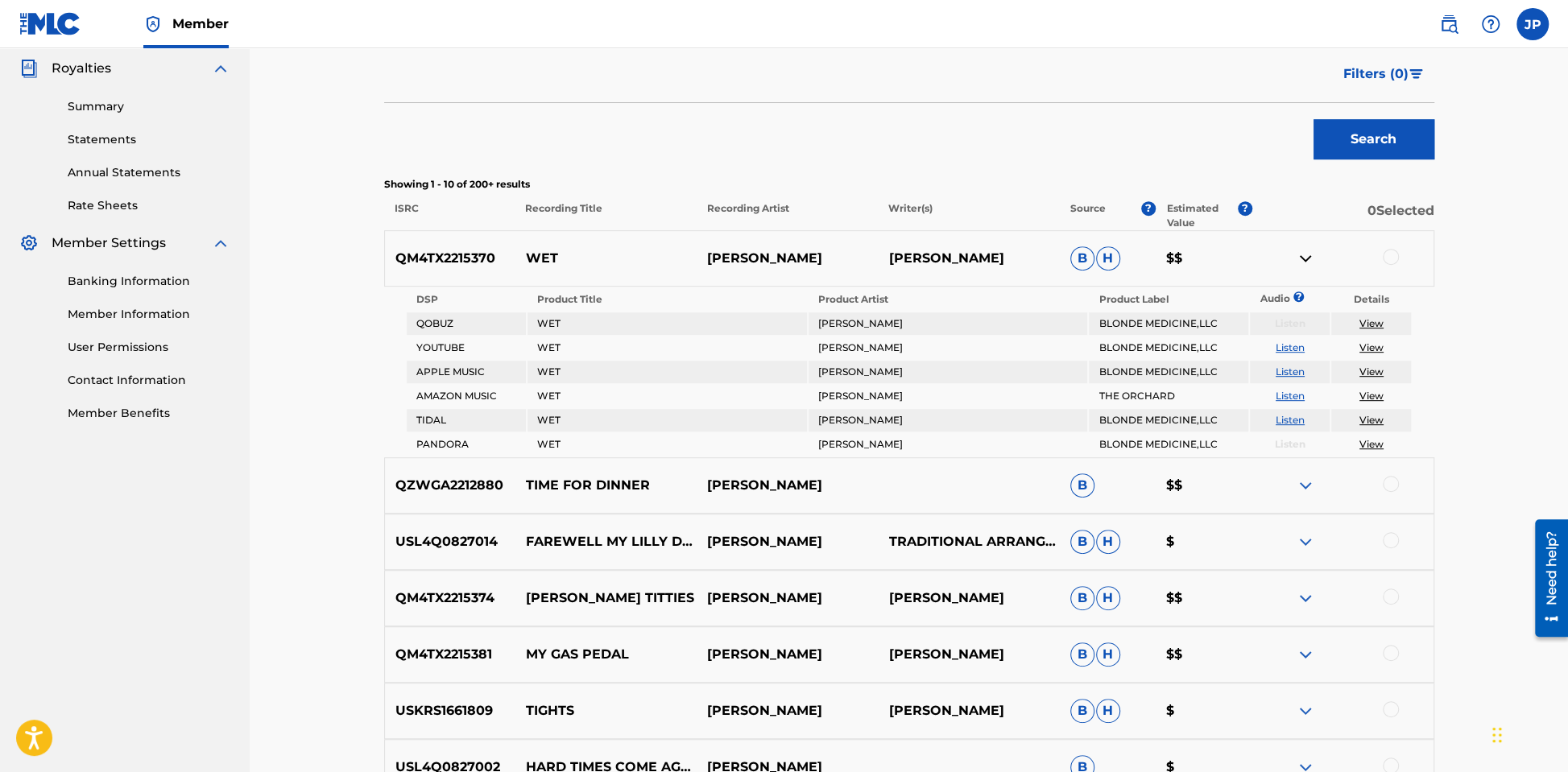
click at [1312, 484] on img at bounding box center [1305, 485] width 19 height 19
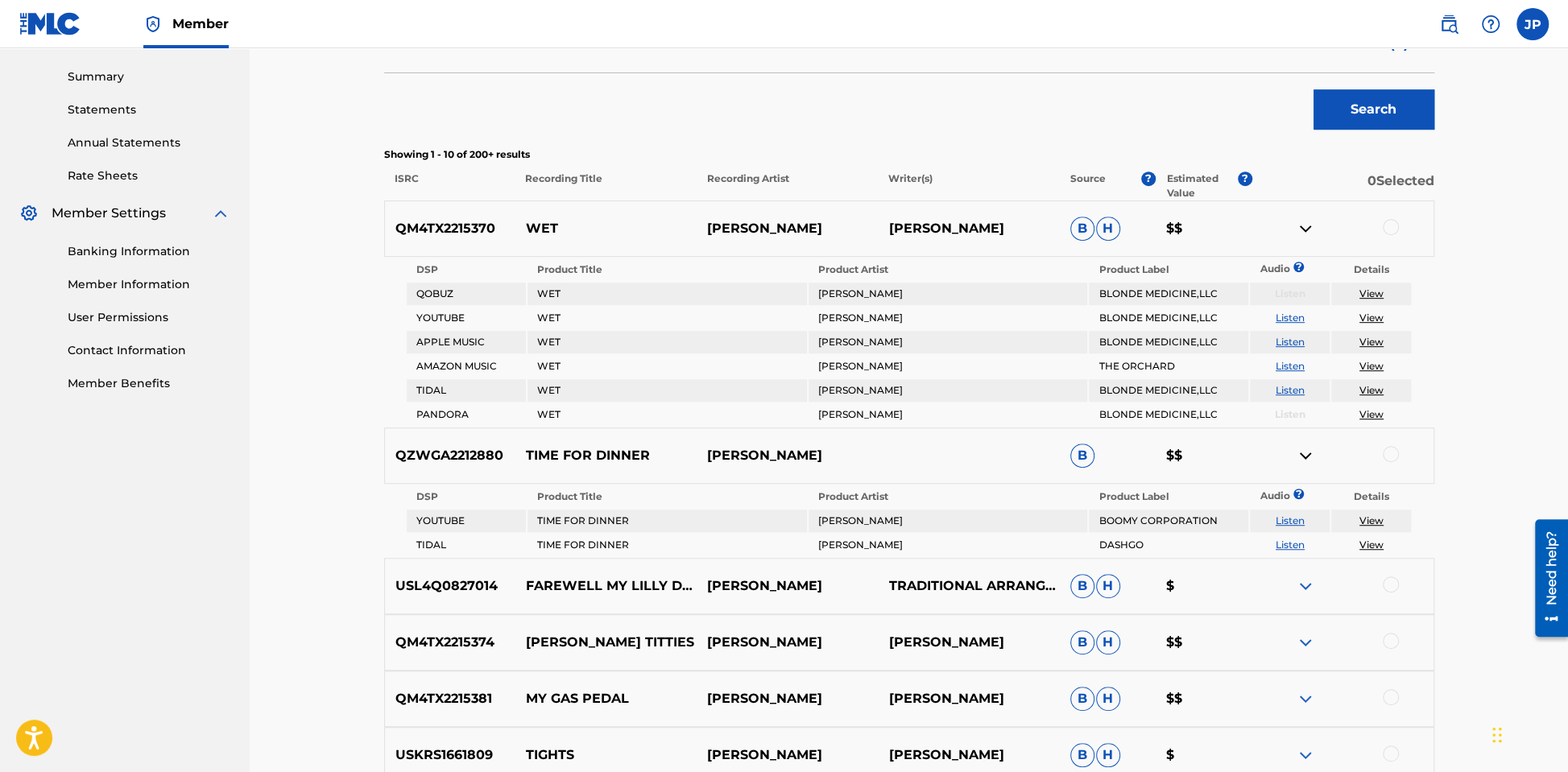
scroll to position [511, 0]
click at [1298, 581] on img at bounding box center [1305, 585] width 19 height 19
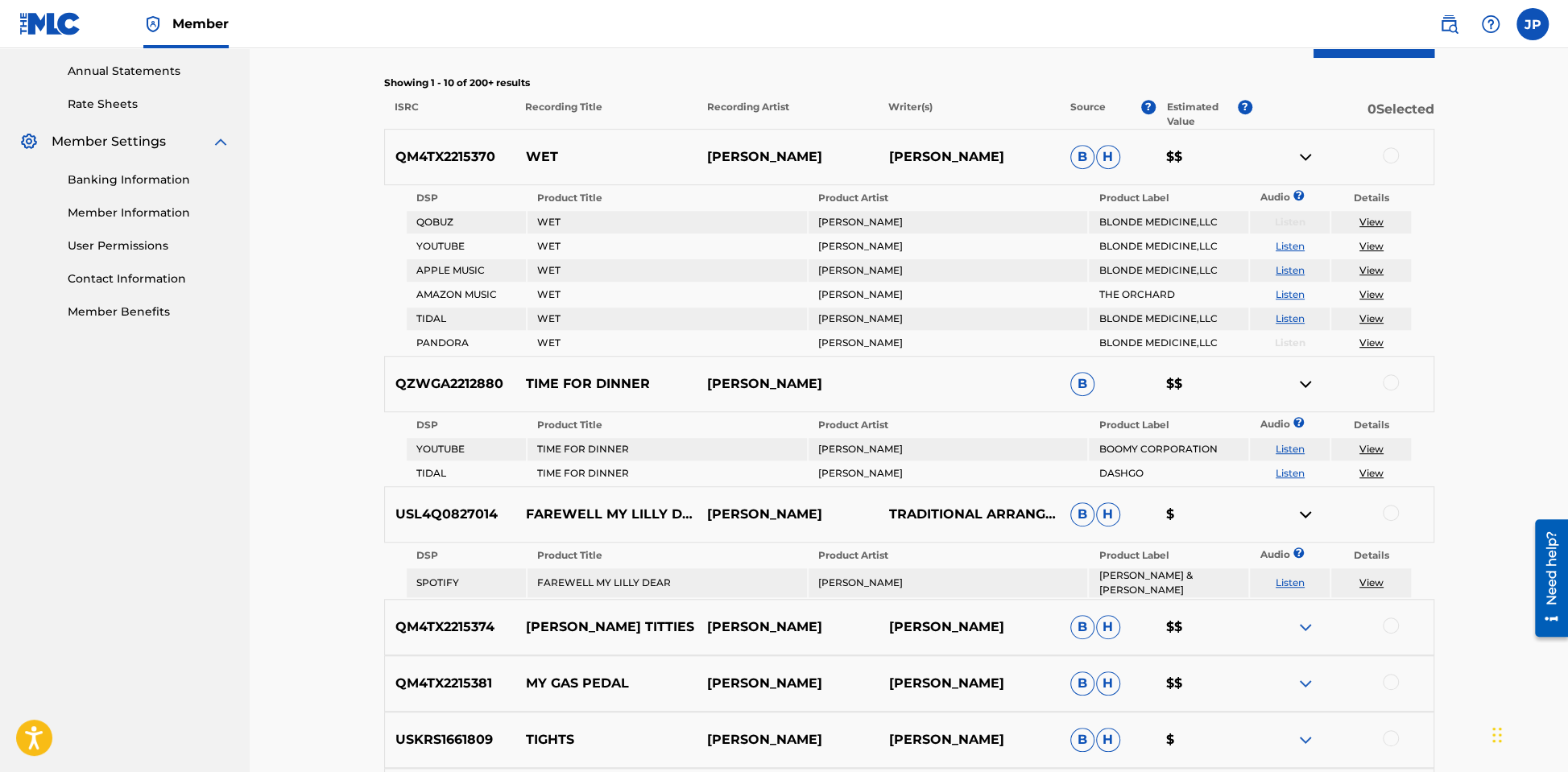
scroll to position [636, 0]
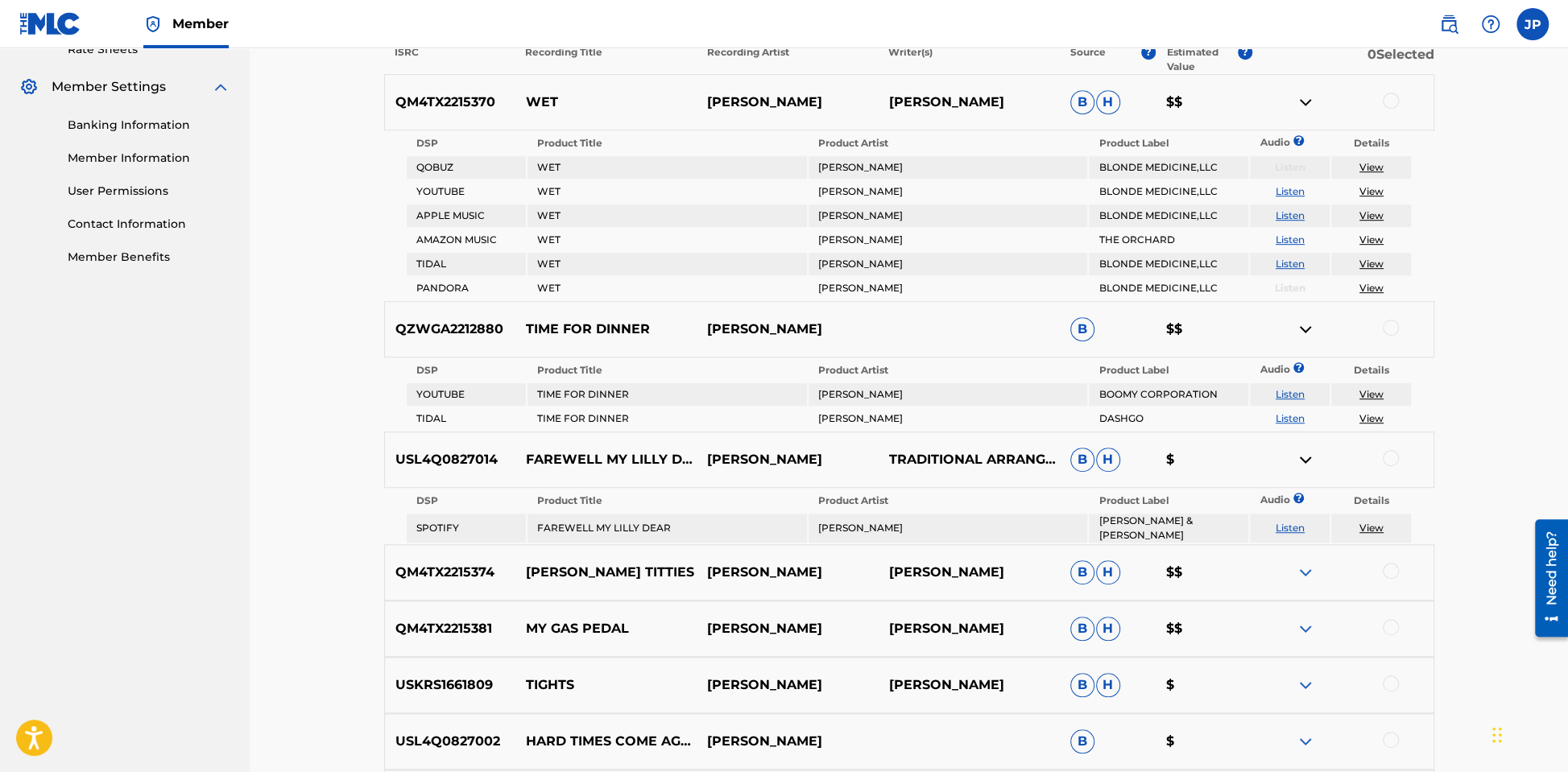
click at [1303, 577] on img at bounding box center [1305, 572] width 19 height 19
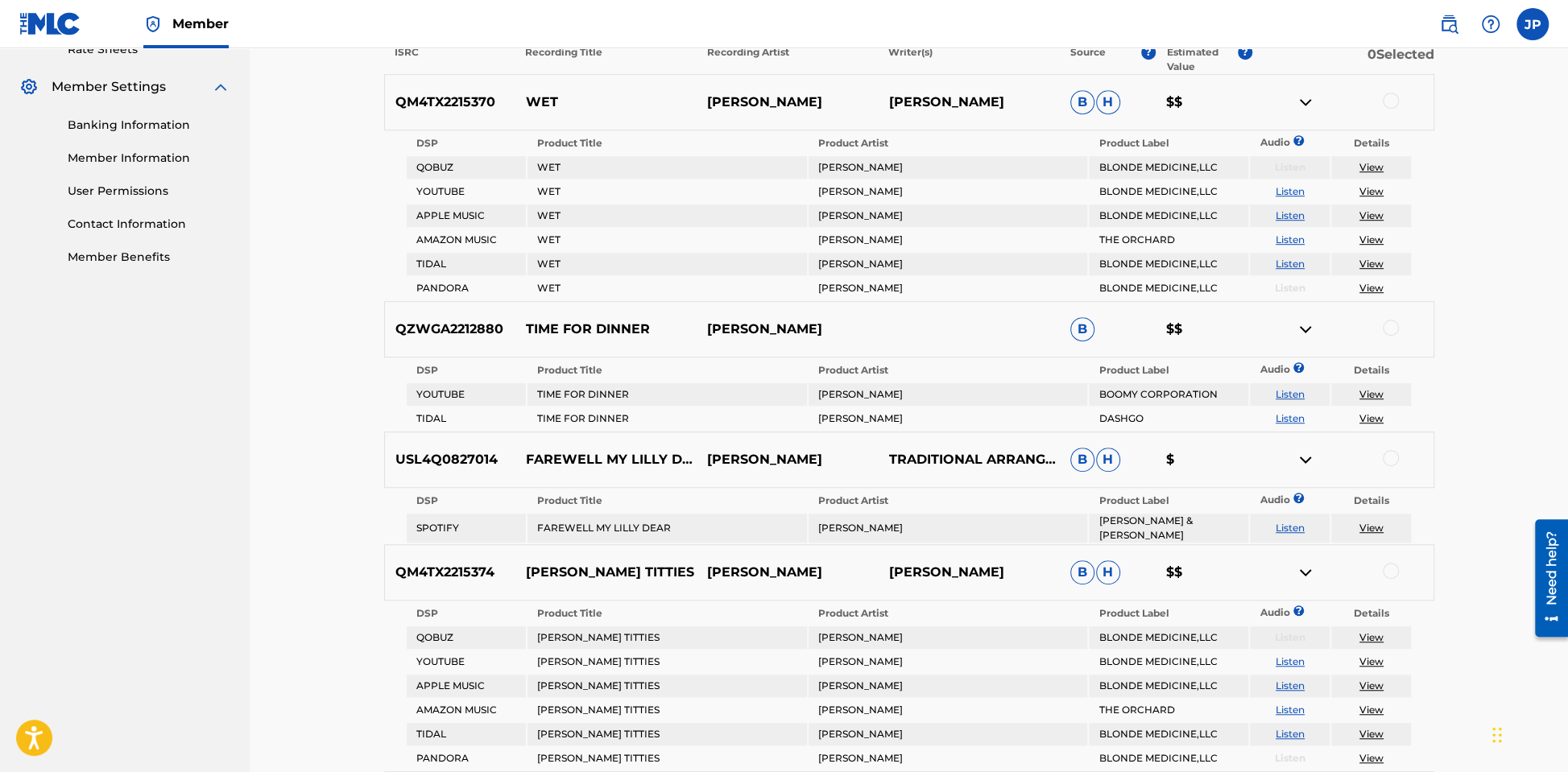
scroll to position [818, 0]
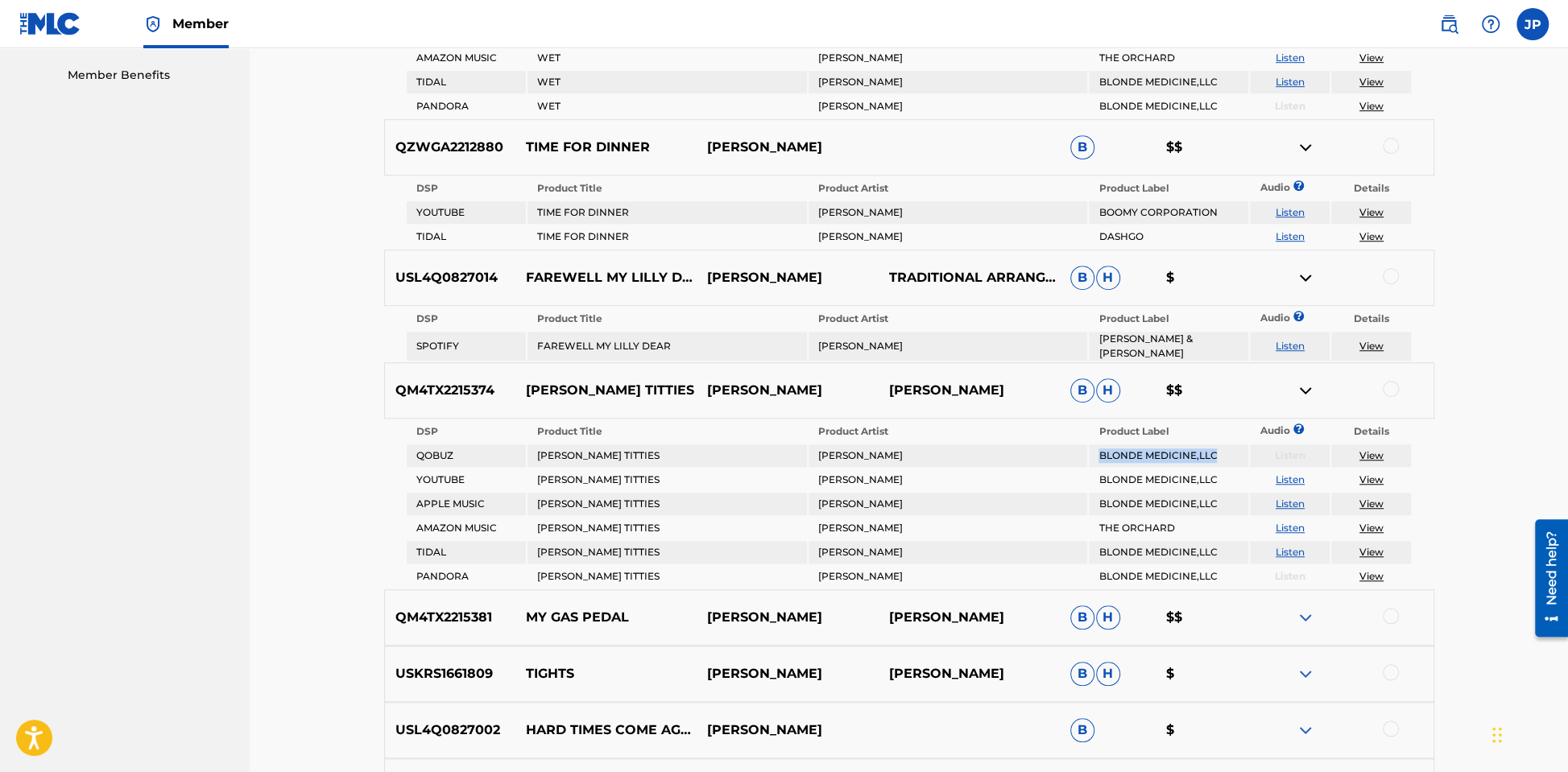
drag, startPoint x: 1098, startPoint y: 453, endPoint x: 1222, endPoint y: 460, distance: 124.2
click at [1222, 460] on td "BLONDE MEDICINE,LLC" at bounding box center [1168, 456] width 160 height 22
